Goal: Task Accomplishment & Management: Manage account settings

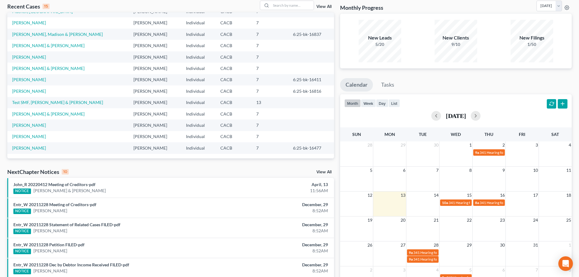
scroll to position [61, 0]
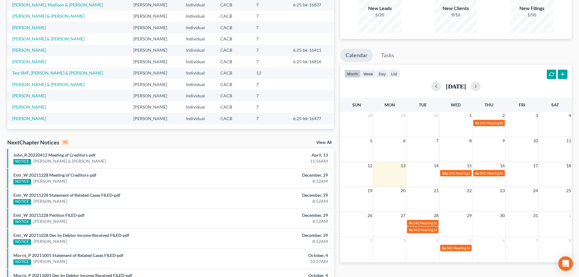
click at [327, 142] on link "View All" at bounding box center [323, 142] width 15 height 4
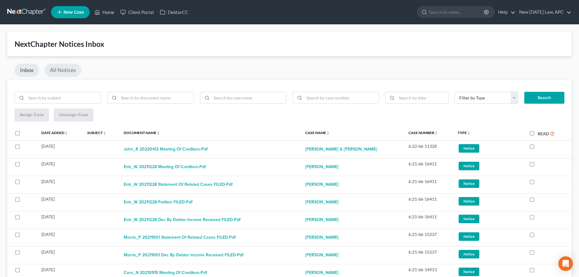
click at [77, 67] on link "All Notices" at bounding box center [62, 69] width 37 height 13
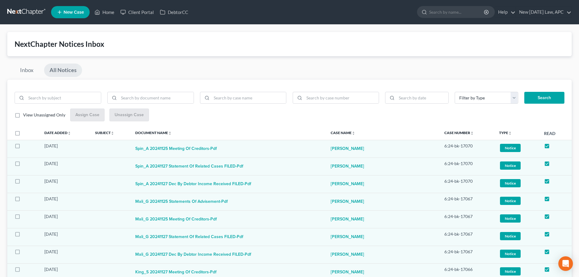
click at [25, 10] on link at bounding box center [26, 12] width 39 height 11
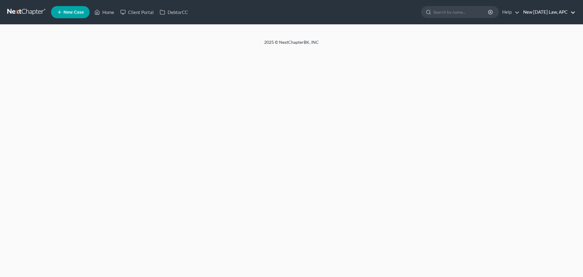
click at [560, 11] on link "New [DATE] Law, APC" at bounding box center [547, 12] width 55 height 11
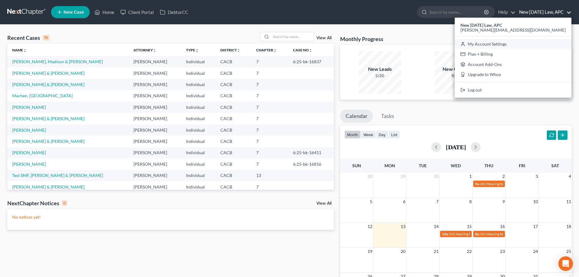
click at [536, 43] on link "My Account Settings" at bounding box center [512, 44] width 117 height 10
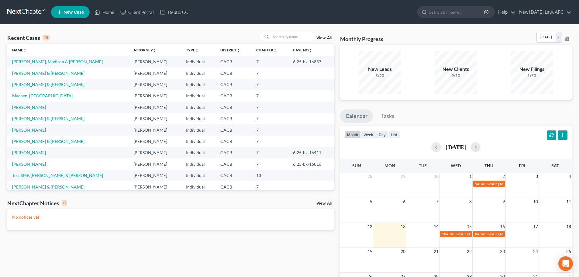
select select "29"
select select "4"
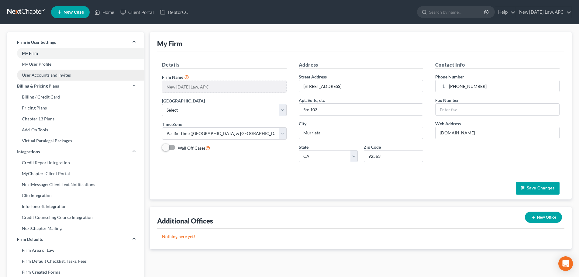
click at [51, 71] on link "User Accounts and Invites" at bounding box center [75, 75] width 136 height 11
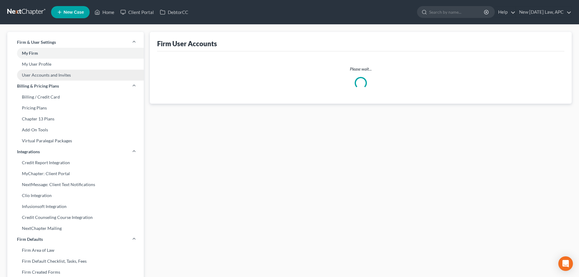
select select "0"
select select "2"
select select "0"
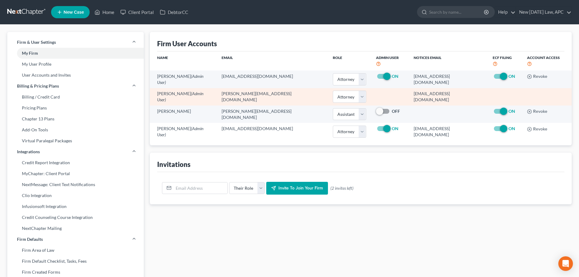
drag, startPoint x: 399, startPoint y: 88, endPoint x: 470, endPoint y: 87, distance: 70.5
click at [470, 88] on td "18144@notices.nextchapterbk.com" at bounding box center [448, 96] width 79 height 17
drag, startPoint x: 470, startPoint y: 87, endPoint x: 464, endPoint y: 89, distance: 5.7
click at [469, 88] on td "18144@notices.nextchapterbk.com" at bounding box center [448, 96] width 79 height 17
click at [463, 90] on td "18144@notices.nextchapterbk.com" at bounding box center [448, 96] width 79 height 17
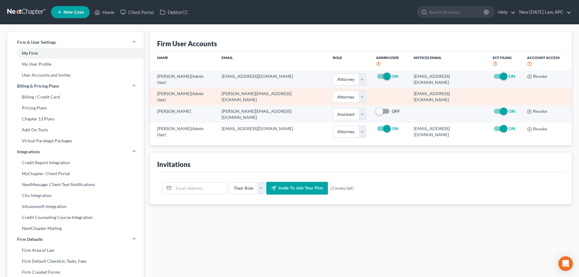
drag, startPoint x: 463, startPoint y: 90, endPoint x: 392, endPoint y: 88, distance: 71.1
click at [392, 88] on tr "Shalah Fisher (Admin User) shalah@newtomorrowlaw.com Select Attorney Paralegal …" at bounding box center [361, 96] width 422 height 17
copy tr "18144@notices.nextchapterbk.com"
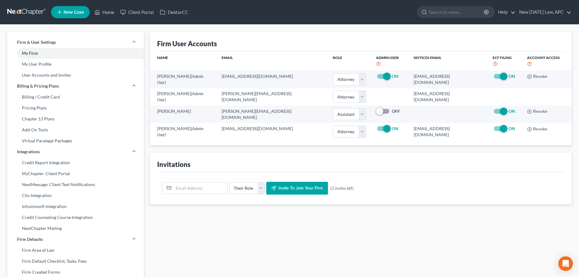
click at [29, 13] on link at bounding box center [26, 12] width 39 height 11
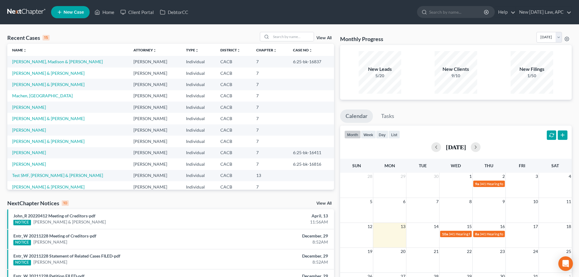
click at [321, 203] on link "View All" at bounding box center [323, 203] width 15 height 4
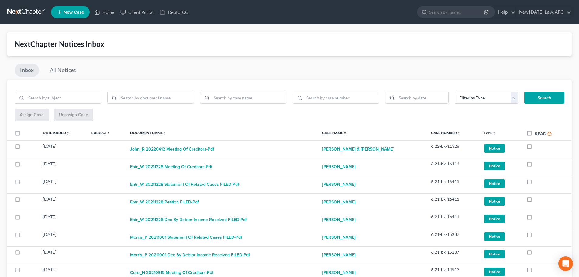
click at [535, 133] on label "Read" at bounding box center [543, 133] width 17 height 7
click at [537, 133] on input "Read" at bounding box center [539, 132] width 4 height 4
checkbox input "true"
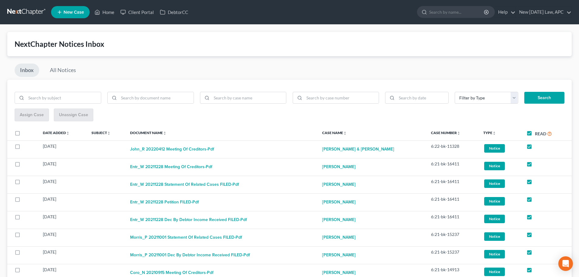
checkbox input "true"
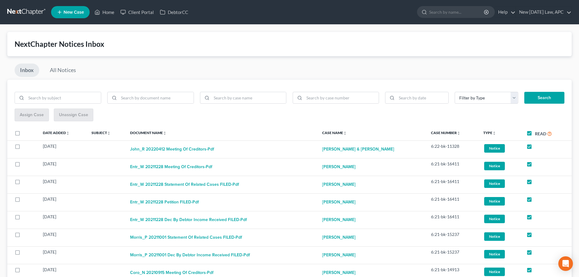
checkbox input "true"
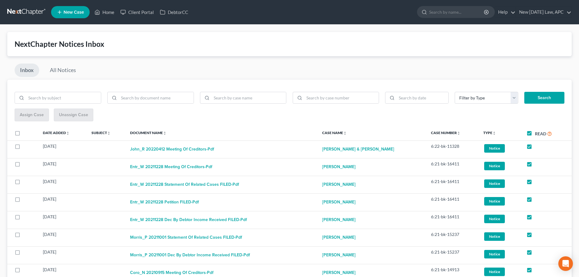
checkbox input "true"
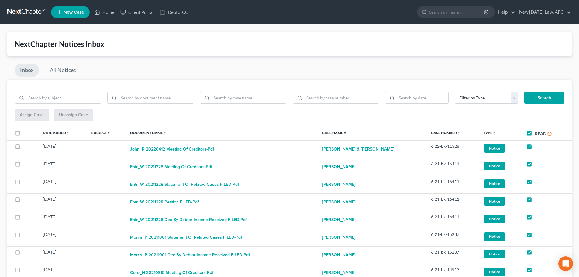
checkbox input "true"
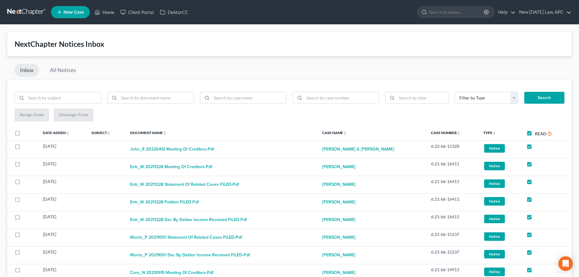
checkbox input "true"
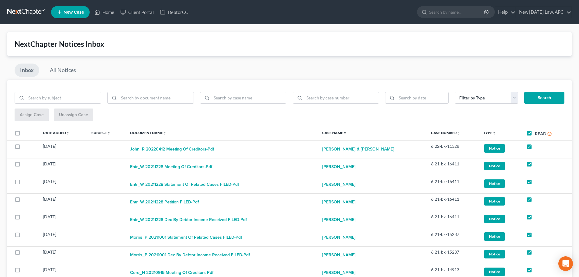
checkbox input "true"
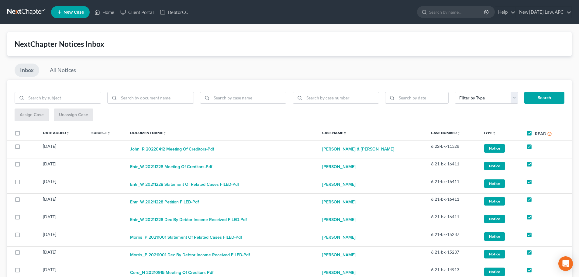
checkbox input "true"
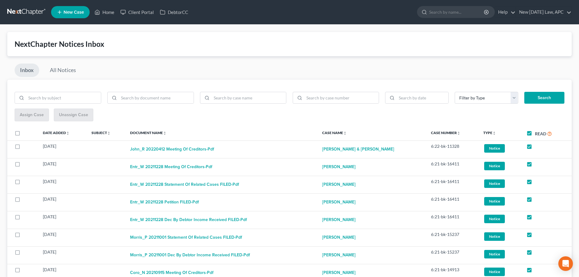
checkbox input "true"
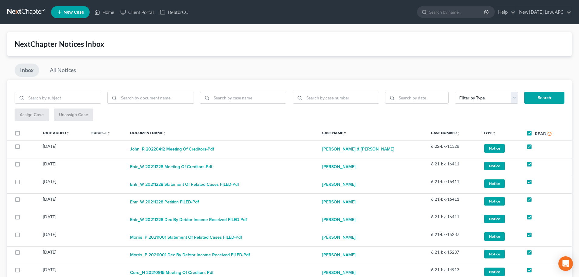
checkbox input "true"
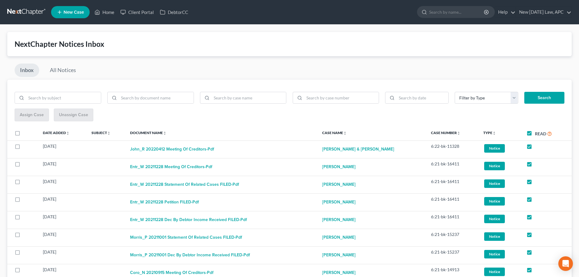
checkbox input "true"
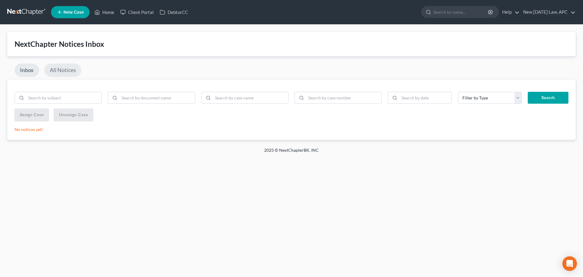
click at [71, 74] on link "All Notices" at bounding box center [62, 69] width 37 height 13
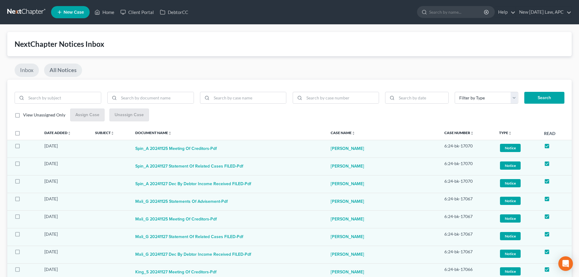
click at [26, 71] on link "Inbox" at bounding box center [27, 69] width 24 height 13
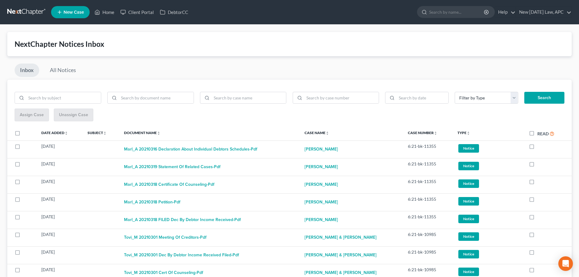
click at [25, 11] on link at bounding box center [26, 12] width 39 height 11
